Goal: Check status: Check status

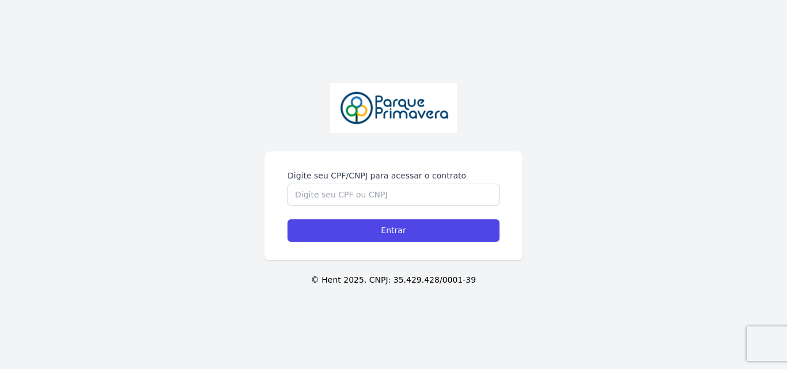
click at [373, 176] on label "Digite seu CPF/CNPJ para acessar o contrato" at bounding box center [394, 176] width 212 height 12
click at [373, 184] on input "Digite seu CPF/CNPJ para acessar o contrato" at bounding box center [394, 195] width 212 height 22
click at [370, 183] on div "Digite seu CPF/CNPJ para acessar o contrato" at bounding box center [394, 188] width 212 height 36
click at [371, 194] on input "Digite seu CPF/CNPJ para acessar o contrato" at bounding box center [394, 195] width 212 height 22
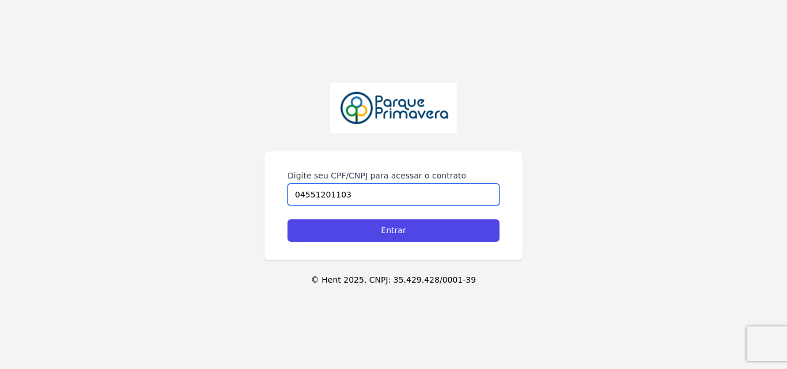
type input "04551201103"
click at [288, 220] on input "Entrar" at bounding box center [394, 231] width 212 height 22
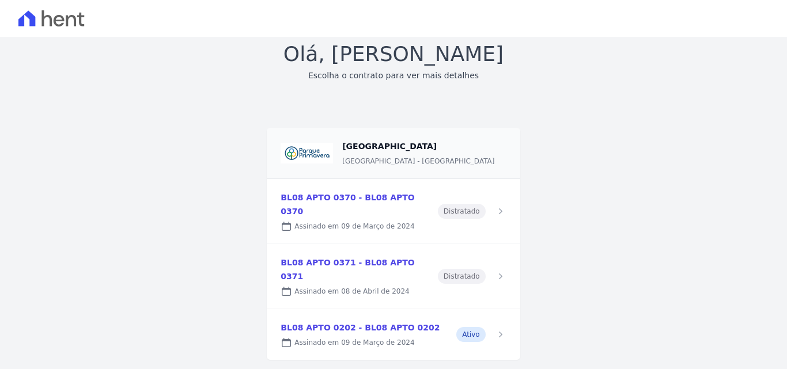
scroll to position [35, 0]
click at [346, 309] on link at bounding box center [393, 334] width 253 height 51
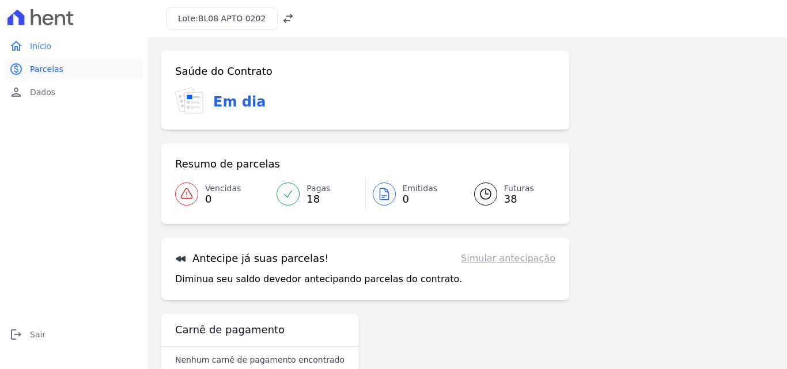
click at [47, 77] on link "paid Parcelas" at bounding box center [74, 69] width 138 height 23
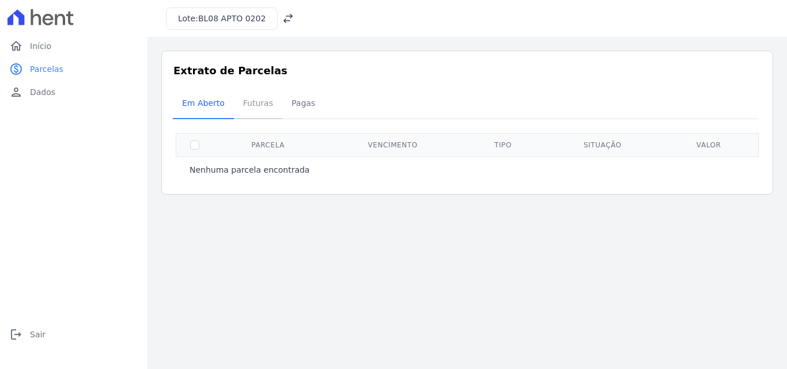
click at [252, 105] on span "Futuras" at bounding box center [258, 103] width 44 height 23
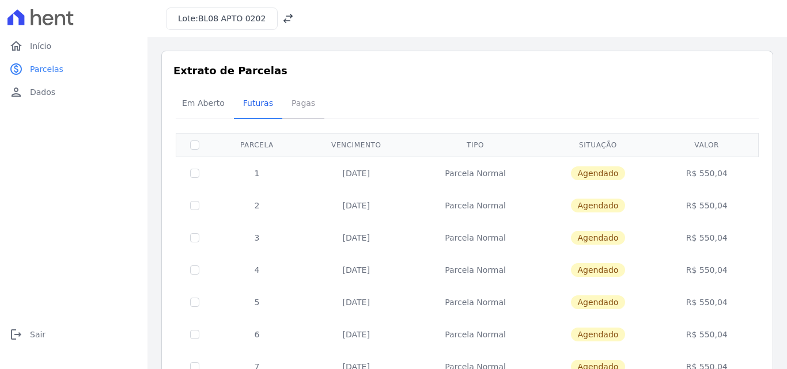
click at [294, 105] on span "Pagas" at bounding box center [303, 103] width 37 height 23
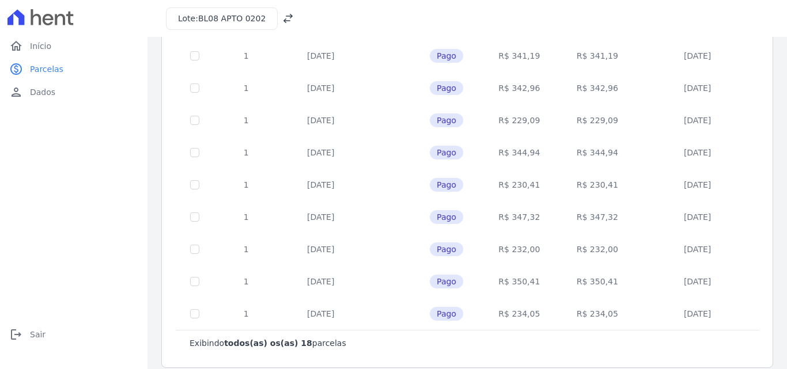
scroll to position [421, 0]
